Goal: Find specific page/section

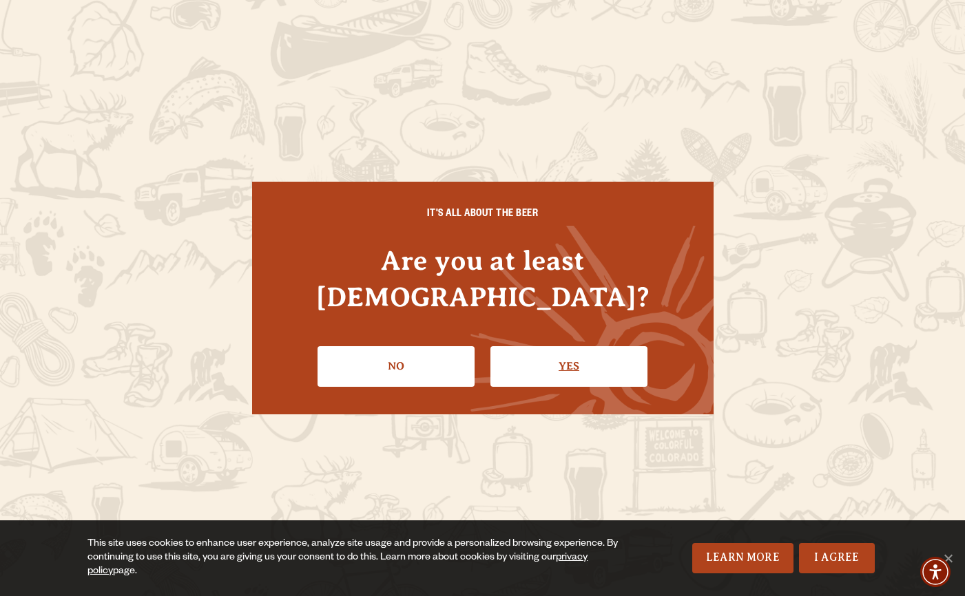
click at [556, 354] on link "Yes" at bounding box center [568, 366] width 157 height 40
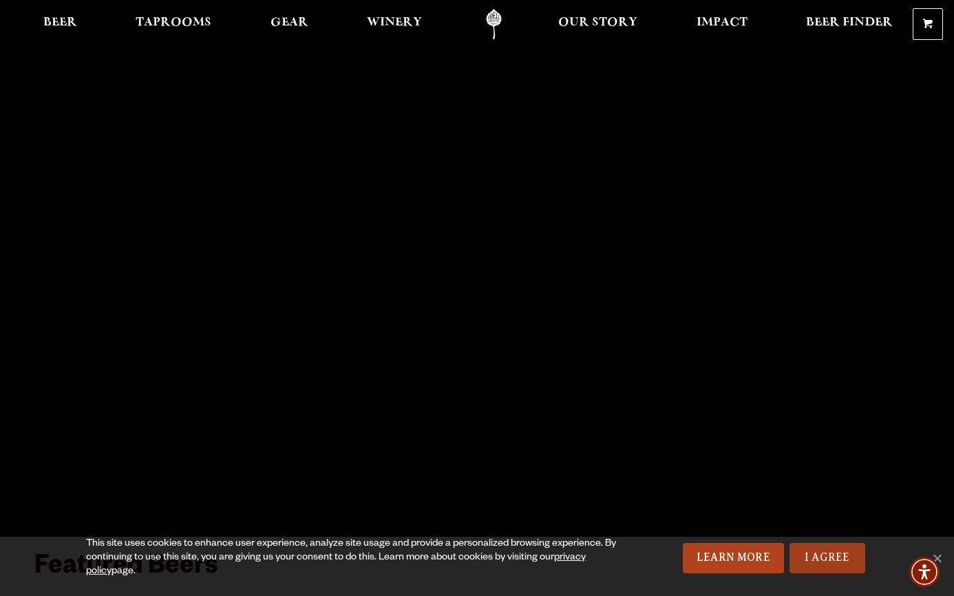
click at [820, 561] on link "I Agree" at bounding box center [828, 558] width 76 height 30
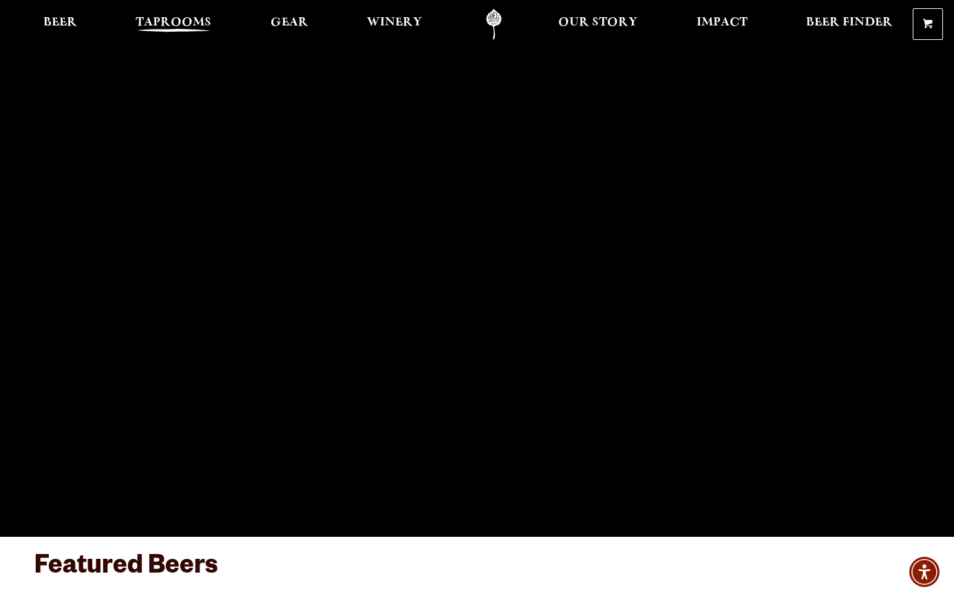
click at [169, 23] on span "Taprooms" at bounding box center [174, 22] width 76 height 11
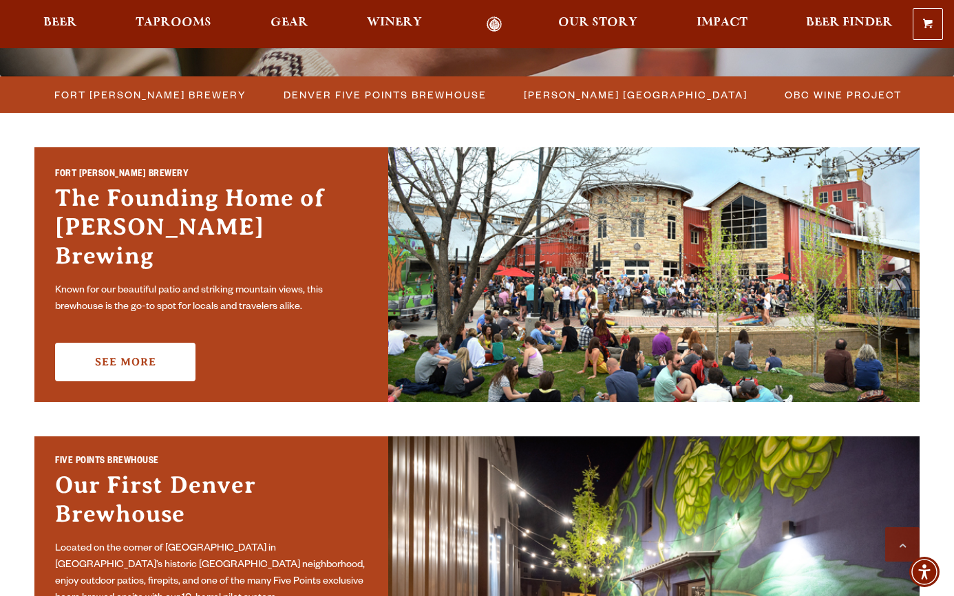
scroll to position [368, 0]
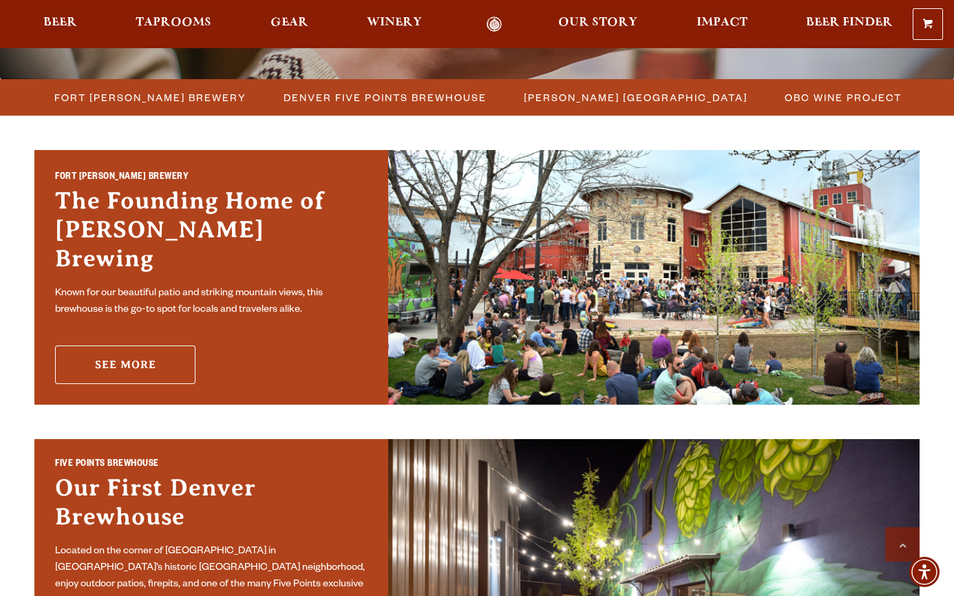
click at [134, 346] on link "See More" at bounding box center [125, 365] width 140 height 39
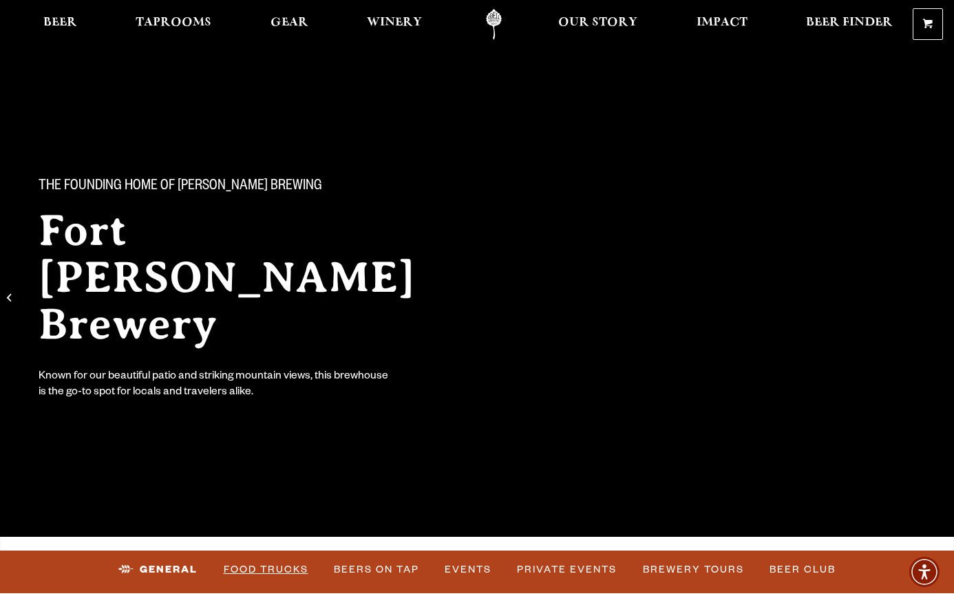
click at [286, 565] on link "Food Trucks" at bounding box center [266, 570] width 96 height 32
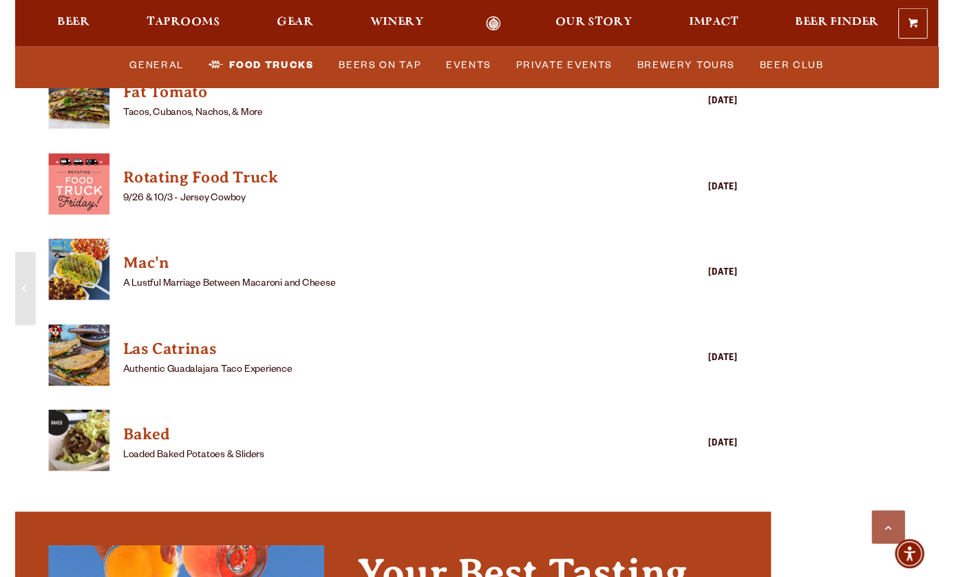
scroll to position [3738, 0]
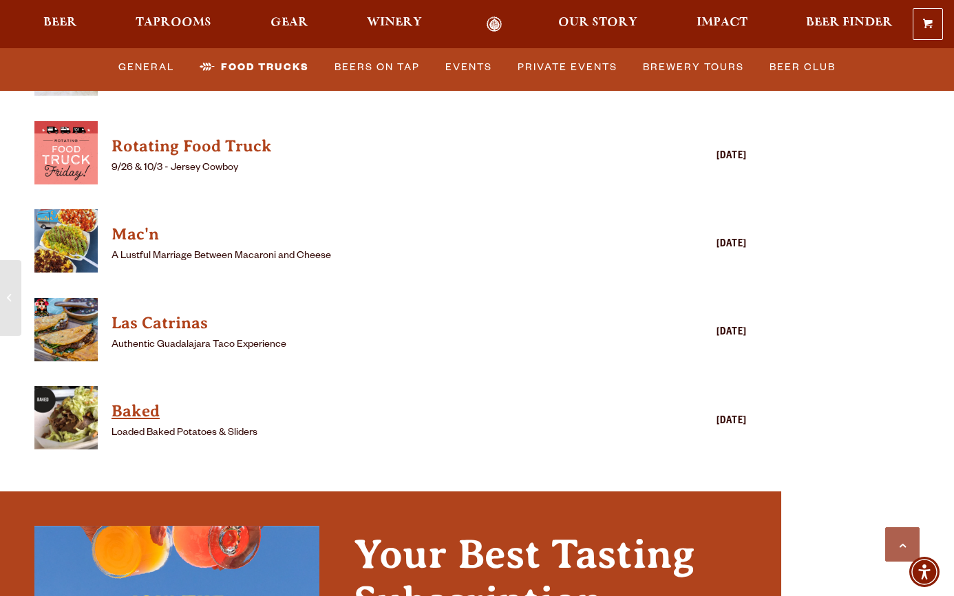
click at [144, 401] on h4 "Baked" at bounding box center [371, 412] width 519 height 22
